Goal: Check status

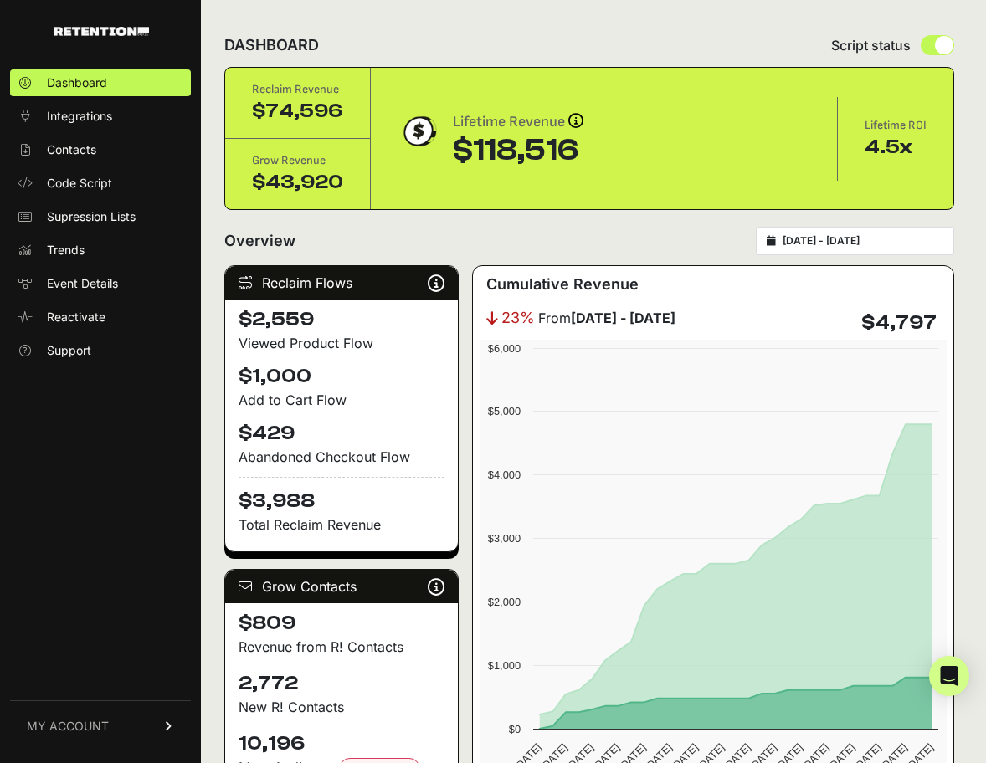
type input "[DATE]"
click at [842, 240] on input "[DATE] - [DATE]" at bounding box center [863, 240] width 161 height 13
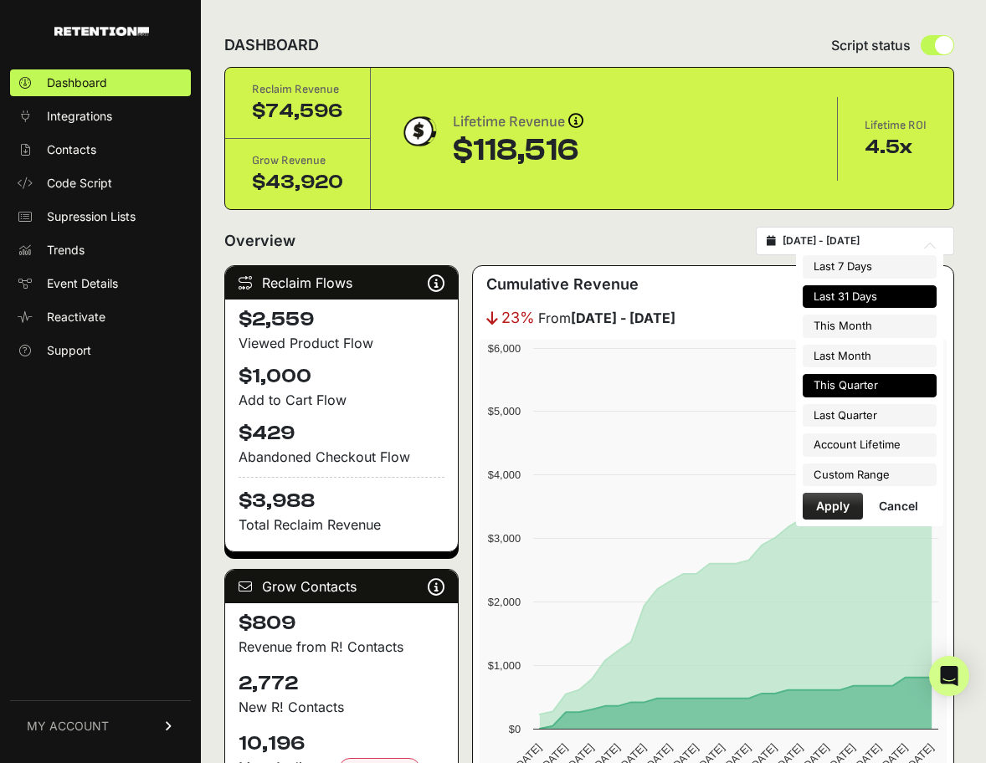
type input "[DATE]"
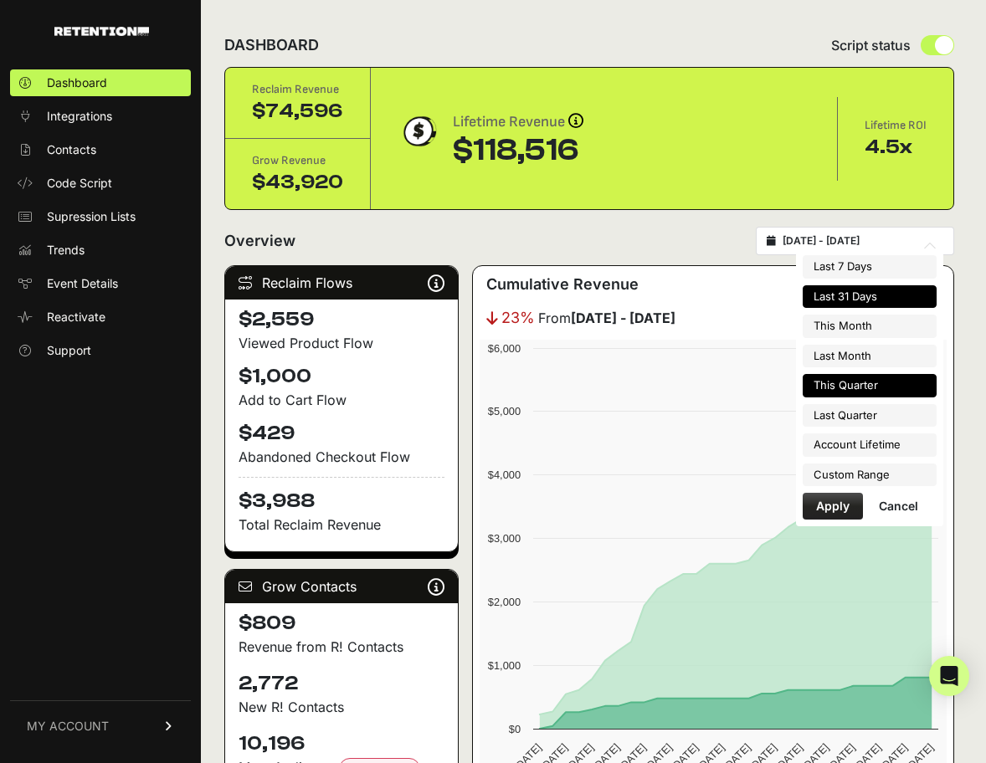
type input "[DATE]"
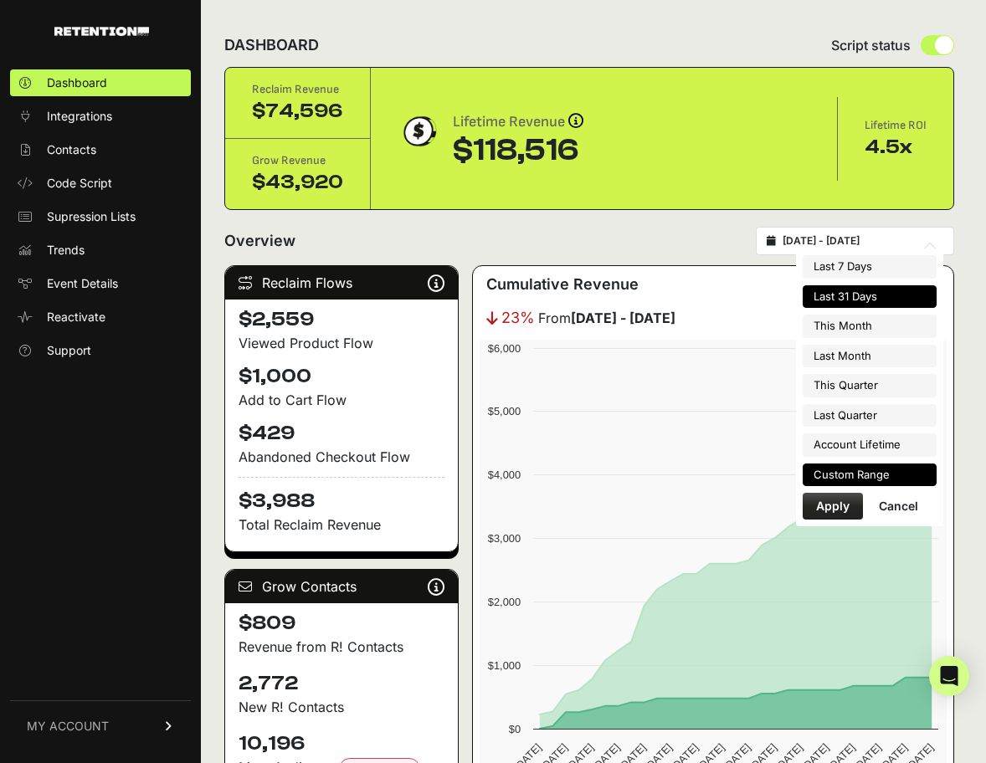
type input "[DATE]"
click at [852, 479] on li "Custom Range" at bounding box center [870, 475] width 134 height 23
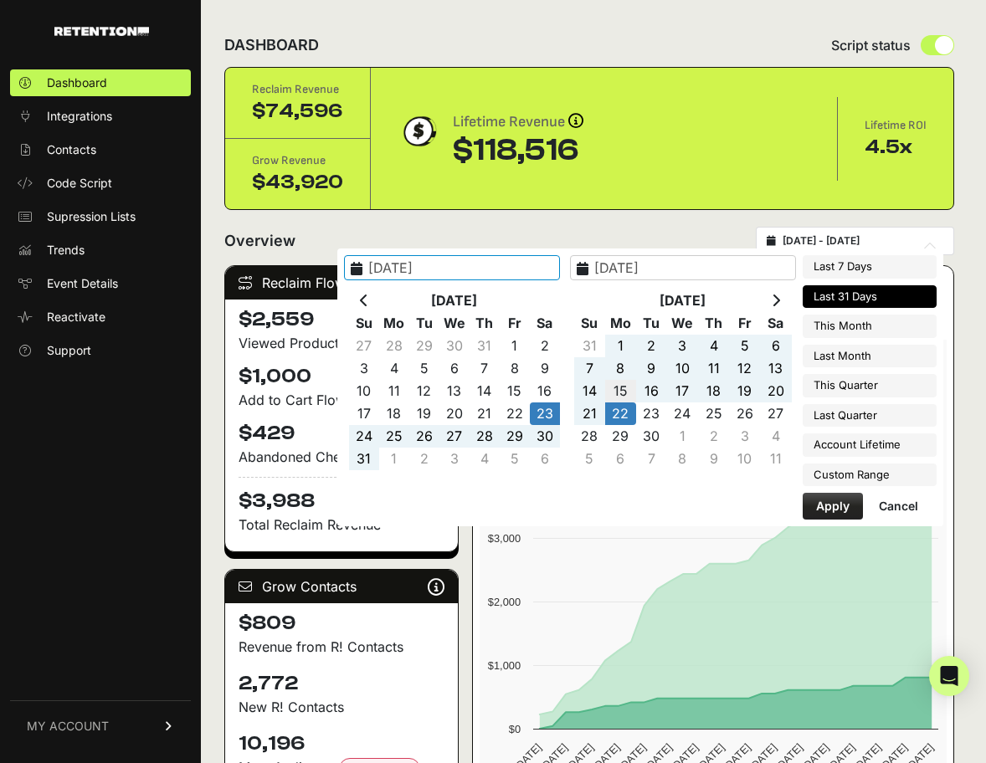
type input "[DATE]"
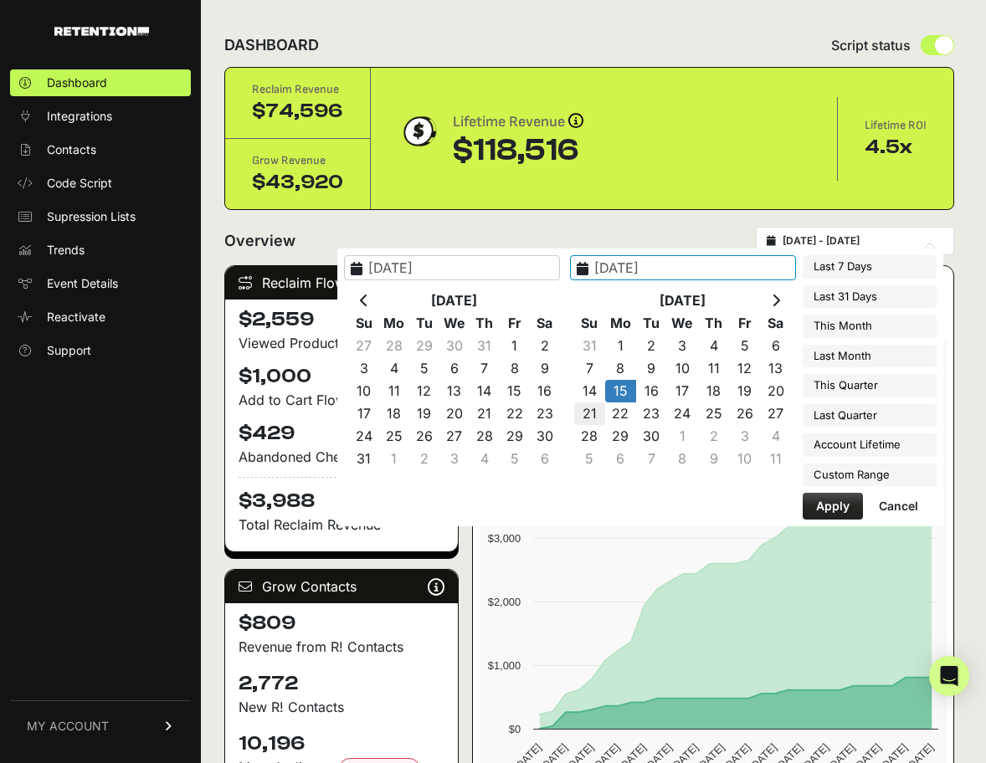
type input "[DATE]"
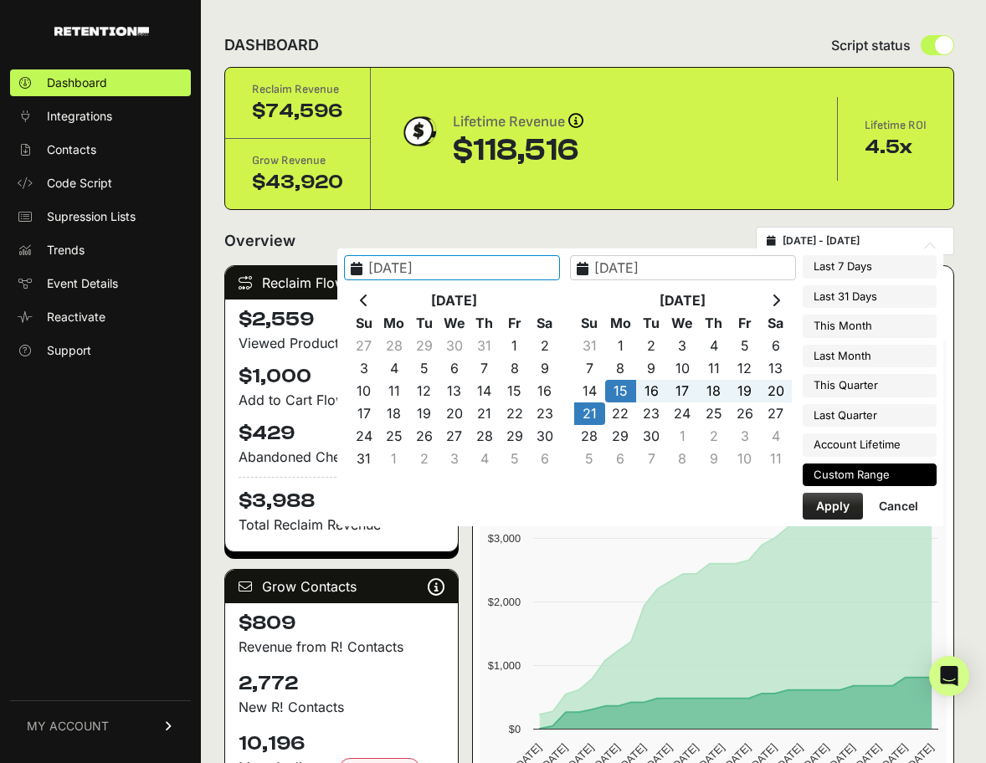
type input "[DATE]"
click at [831, 506] on button "Apply" at bounding box center [833, 506] width 60 height 27
type input "[DATE] - [DATE]"
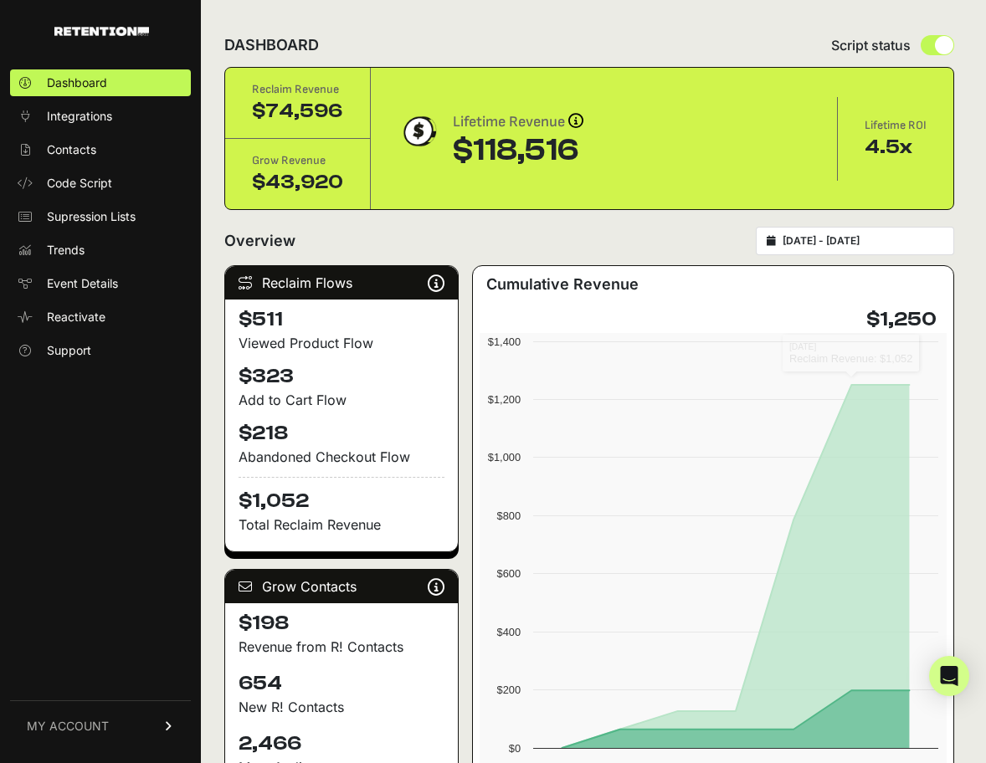
drag, startPoint x: 862, startPoint y: 315, endPoint x: 935, endPoint y: 318, distance: 72.9
click at [935, 318] on div "$1,250" at bounding box center [713, 319] width 467 height 27
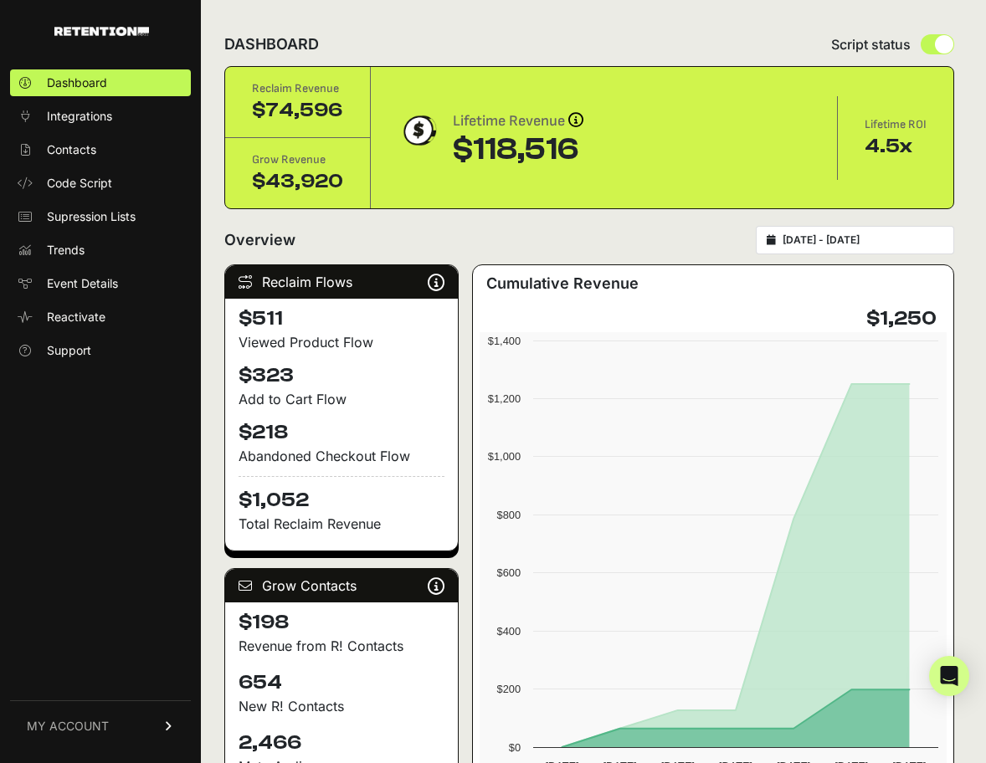
click at [485, 249] on div "Overview [DATE] - [DATE]" at bounding box center [589, 240] width 730 height 28
